Goal: Information Seeking & Learning: Learn about a topic

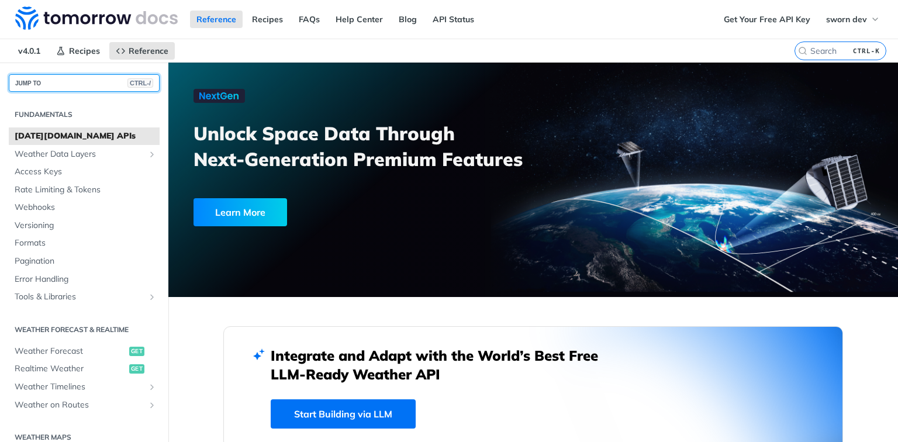
click at [77, 82] on button "JUMP TO CTRL-/" at bounding box center [84, 83] width 151 height 18
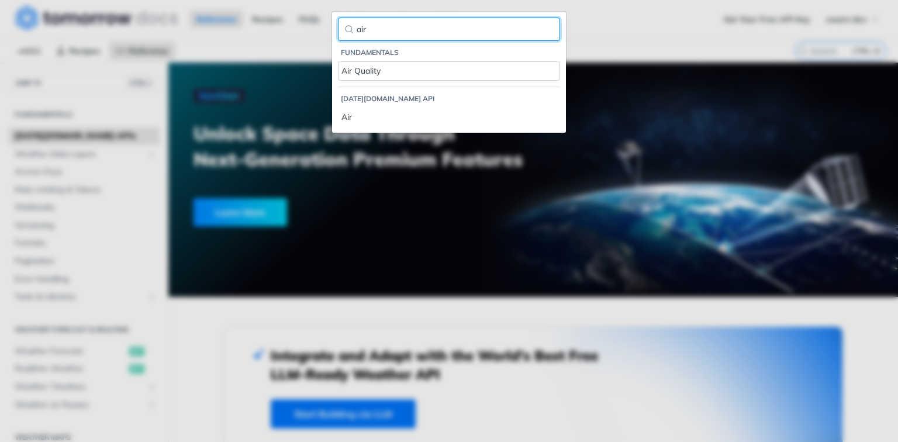
type input "air"
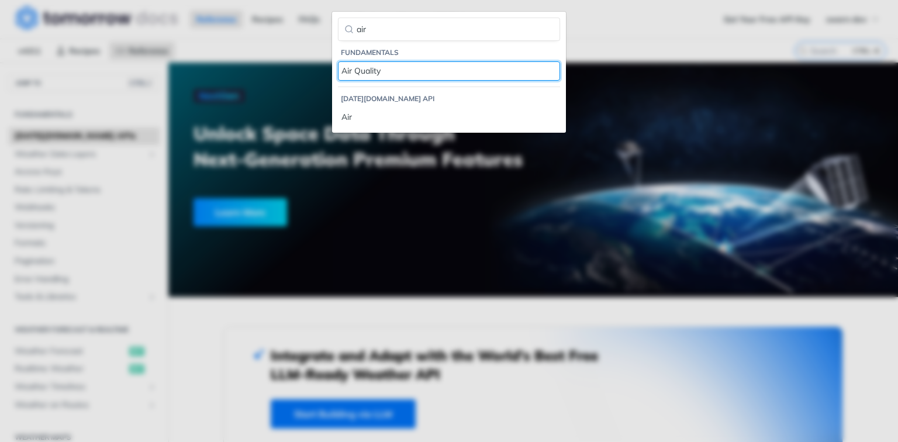
click at [366, 78] on link "Air Quality" at bounding box center [449, 70] width 222 height 19
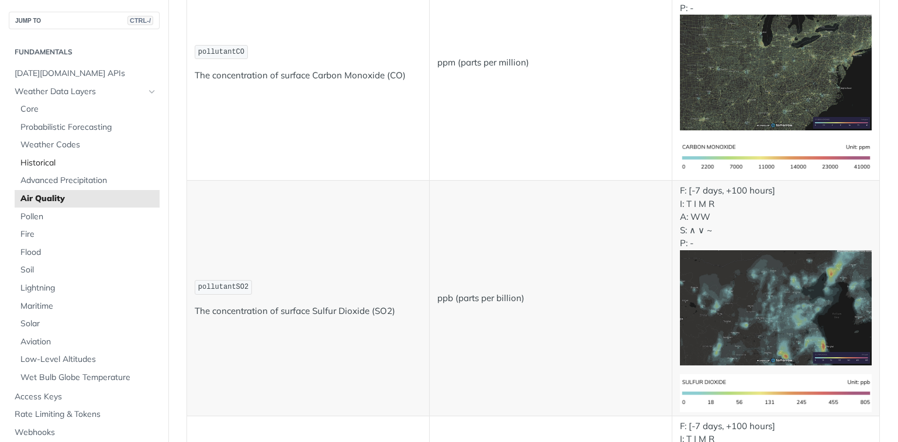
scroll to position [374, 0]
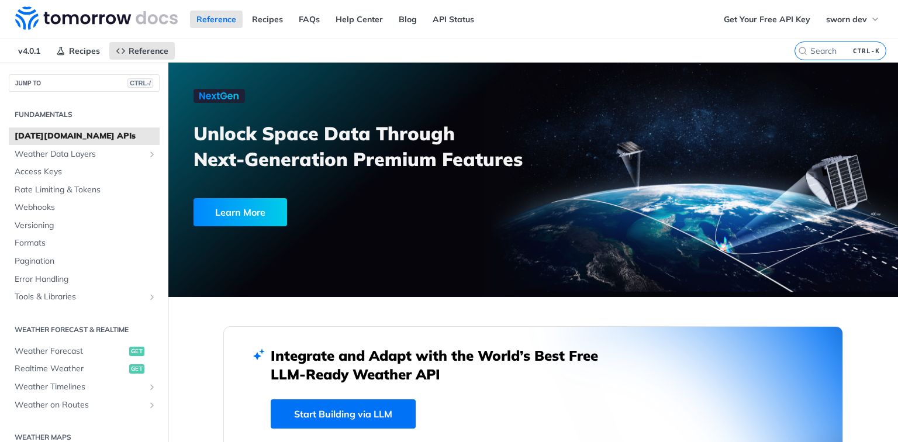
scroll to position [234, 0]
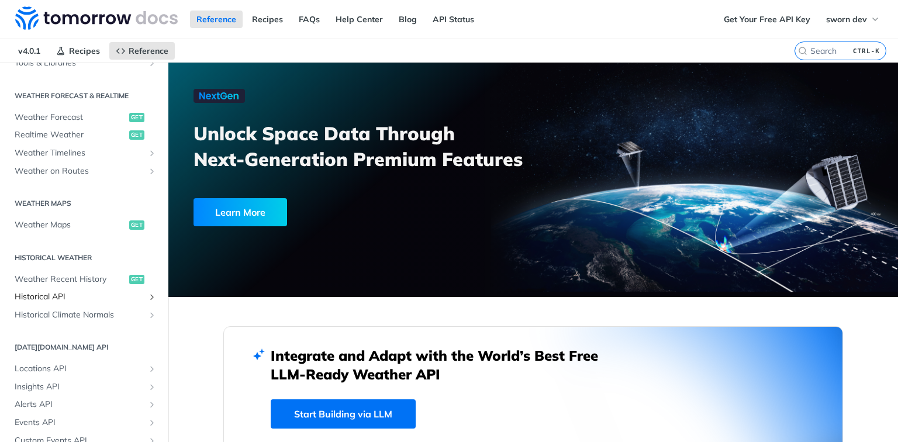
click at [71, 299] on span "Historical API" at bounding box center [80, 297] width 130 height 12
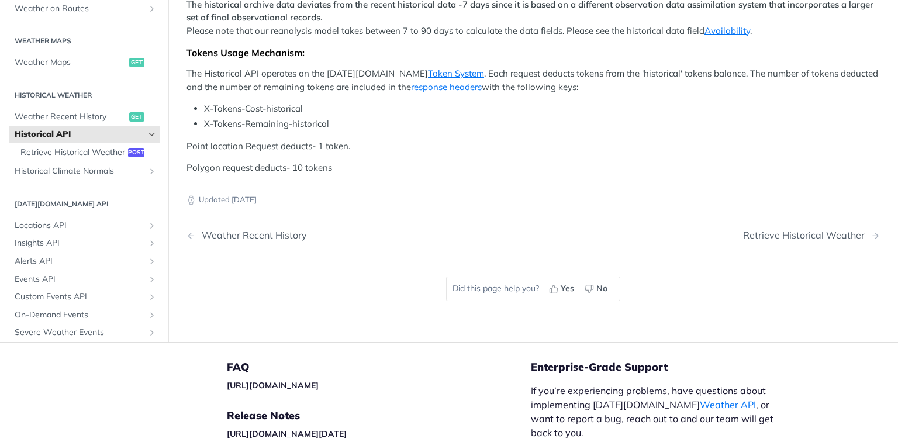
scroll to position [374, 0]
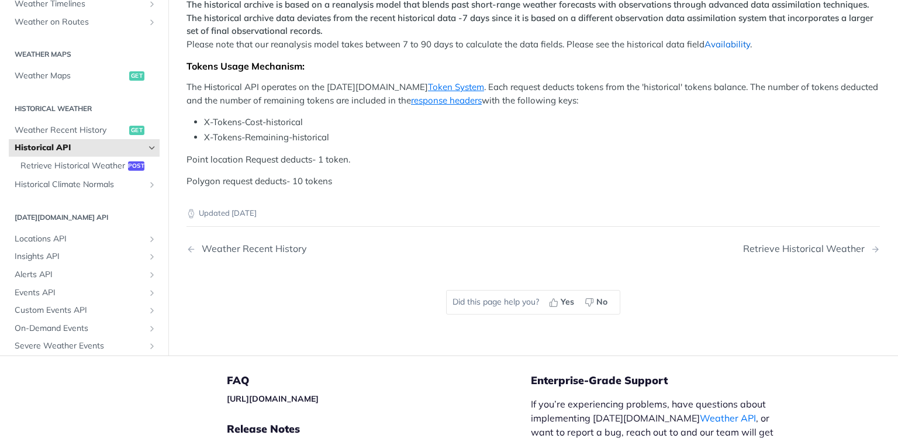
click at [720, 50] on link "Availability" at bounding box center [727, 44] width 46 height 11
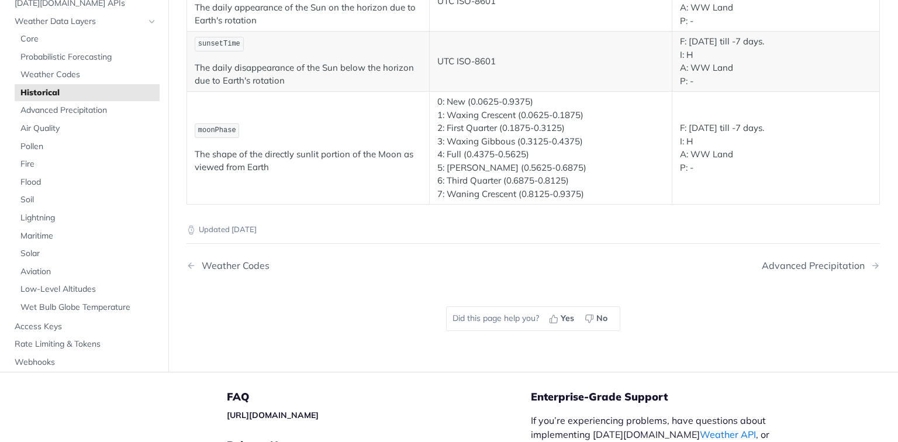
scroll to position [2245, 0]
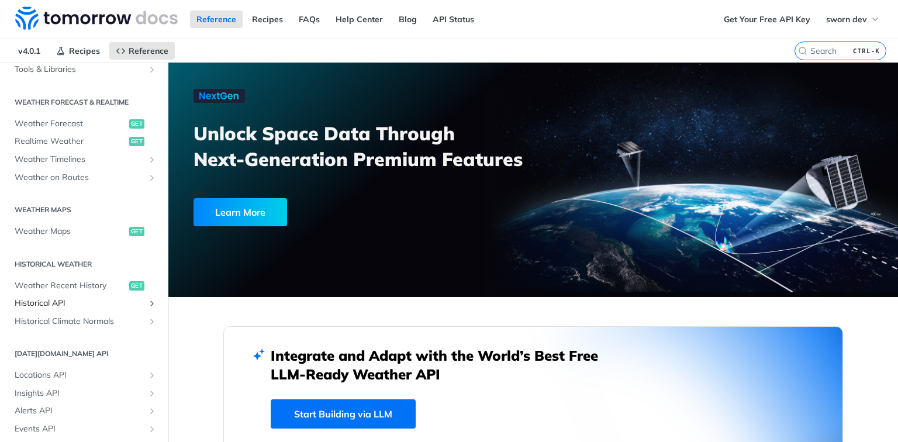
scroll to position [234, 0]
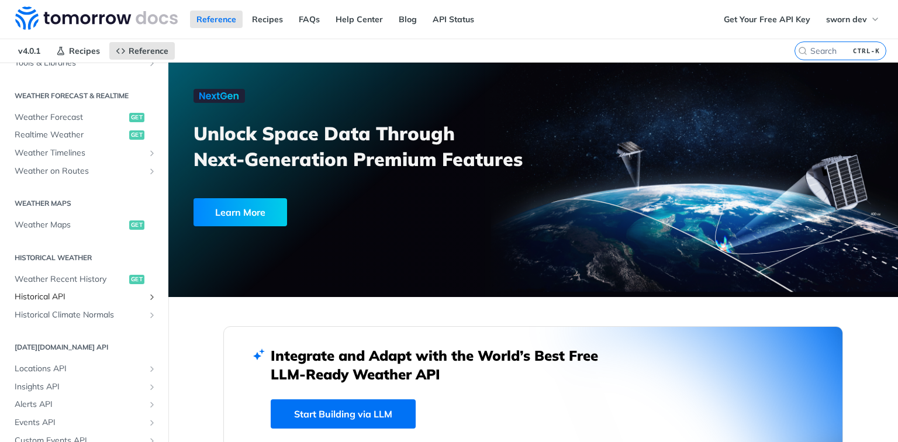
click at [68, 297] on span "Historical API" at bounding box center [80, 297] width 130 height 12
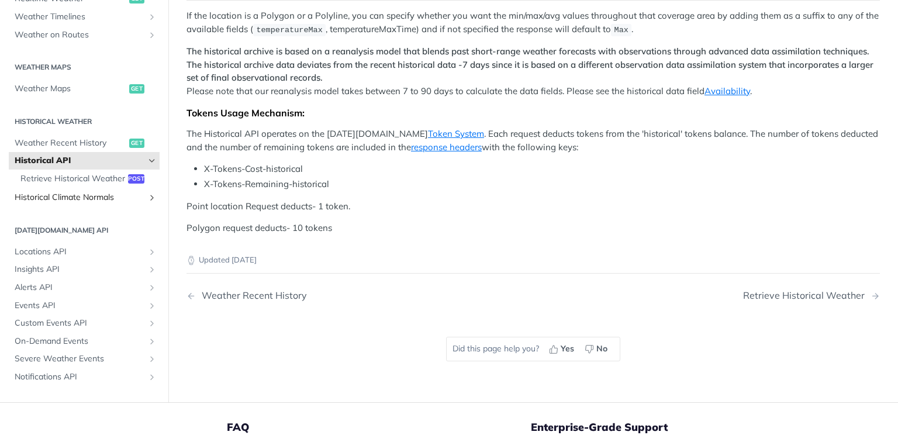
scroll to position [327, 0]
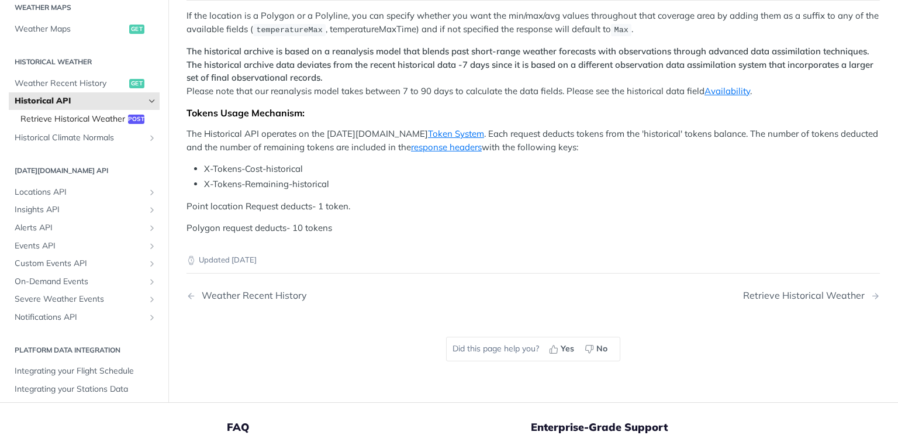
click at [118, 127] on link "Retrieve Historical Weather post" at bounding box center [87, 119] width 145 height 18
